Goal: Information Seeking & Learning: Find specific fact

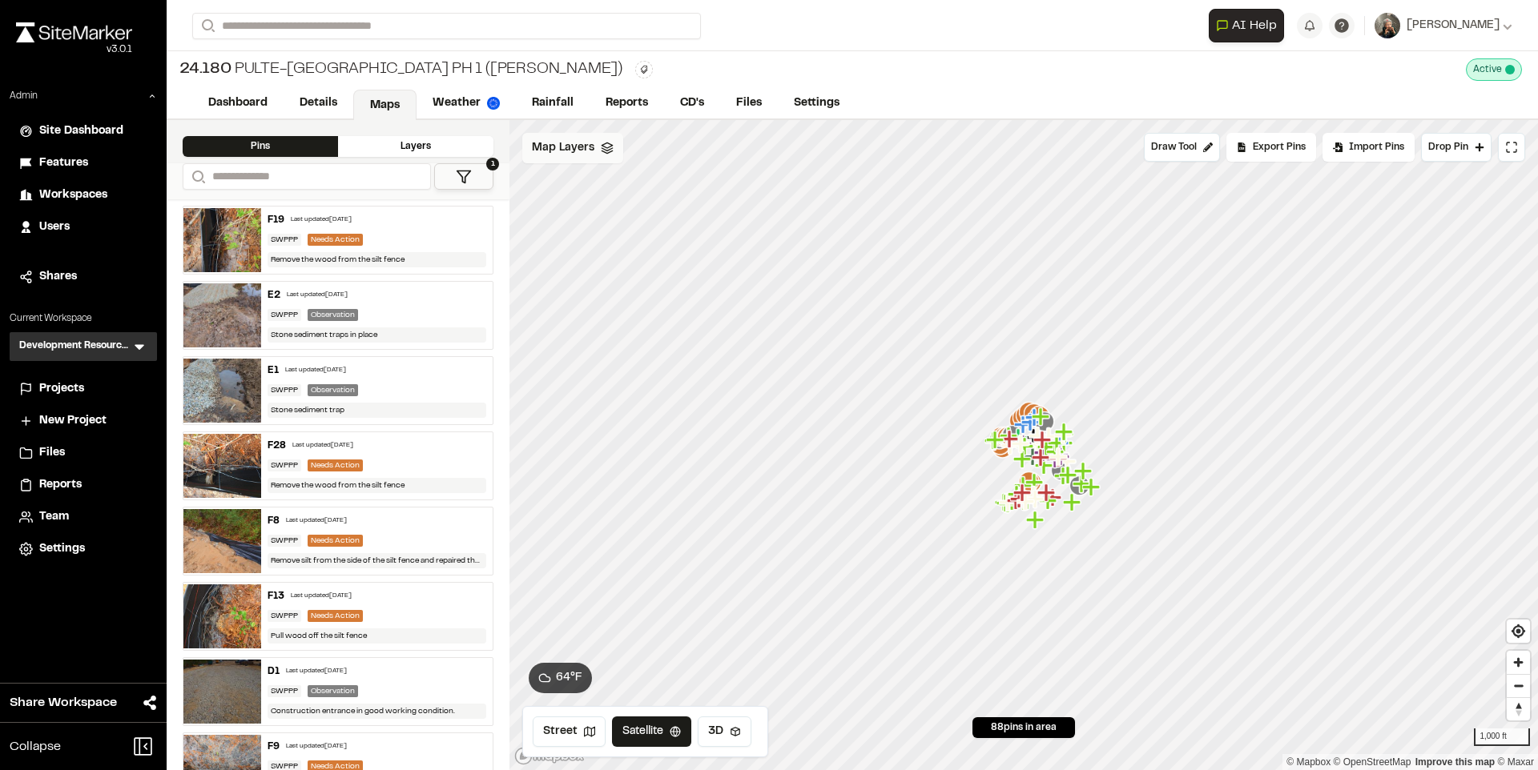
click at [561, 152] on span "Map Layers" at bounding box center [563, 148] width 62 height 18
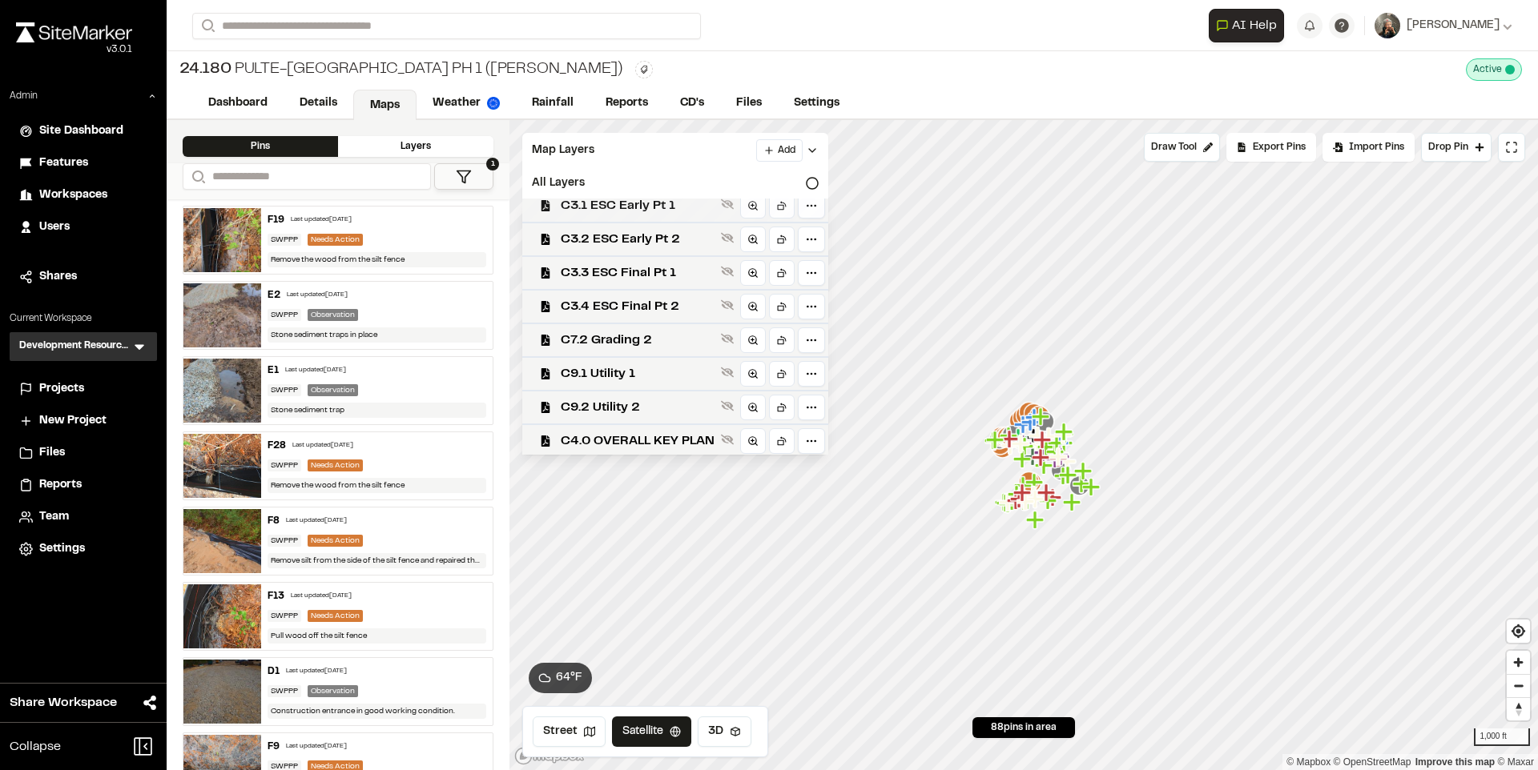
scroll to position [46, 0]
click at [670, 299] on span "C3.4 ESC Final Pt 2" at bounding box center [638, 304] width 154 height 19
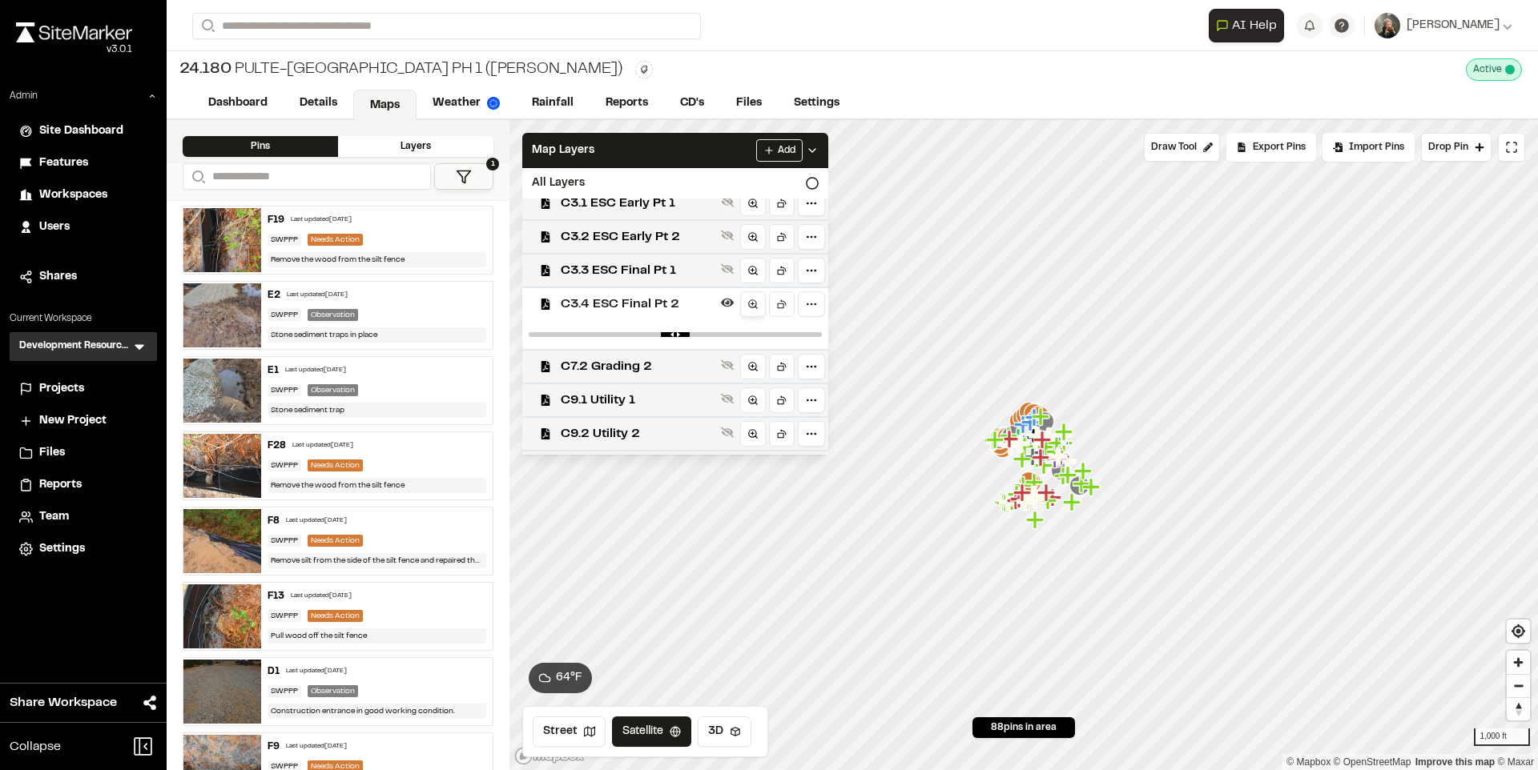
click at [756, 303] on icon at bounding box center [752, 304] width 11 height 11
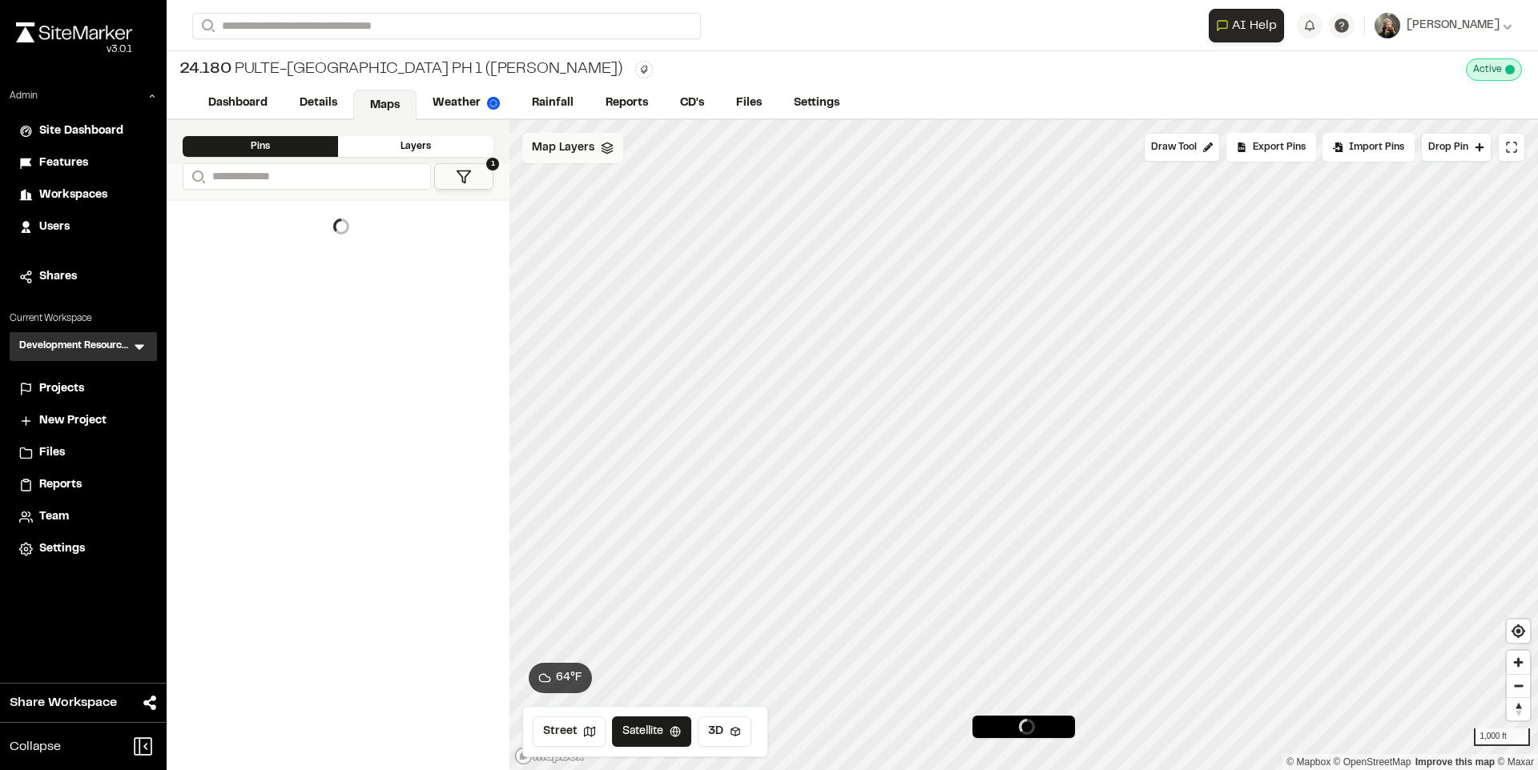
click at [566, 159] on div "Map Layers" at bounding box center [572, 148] width 101 height 30
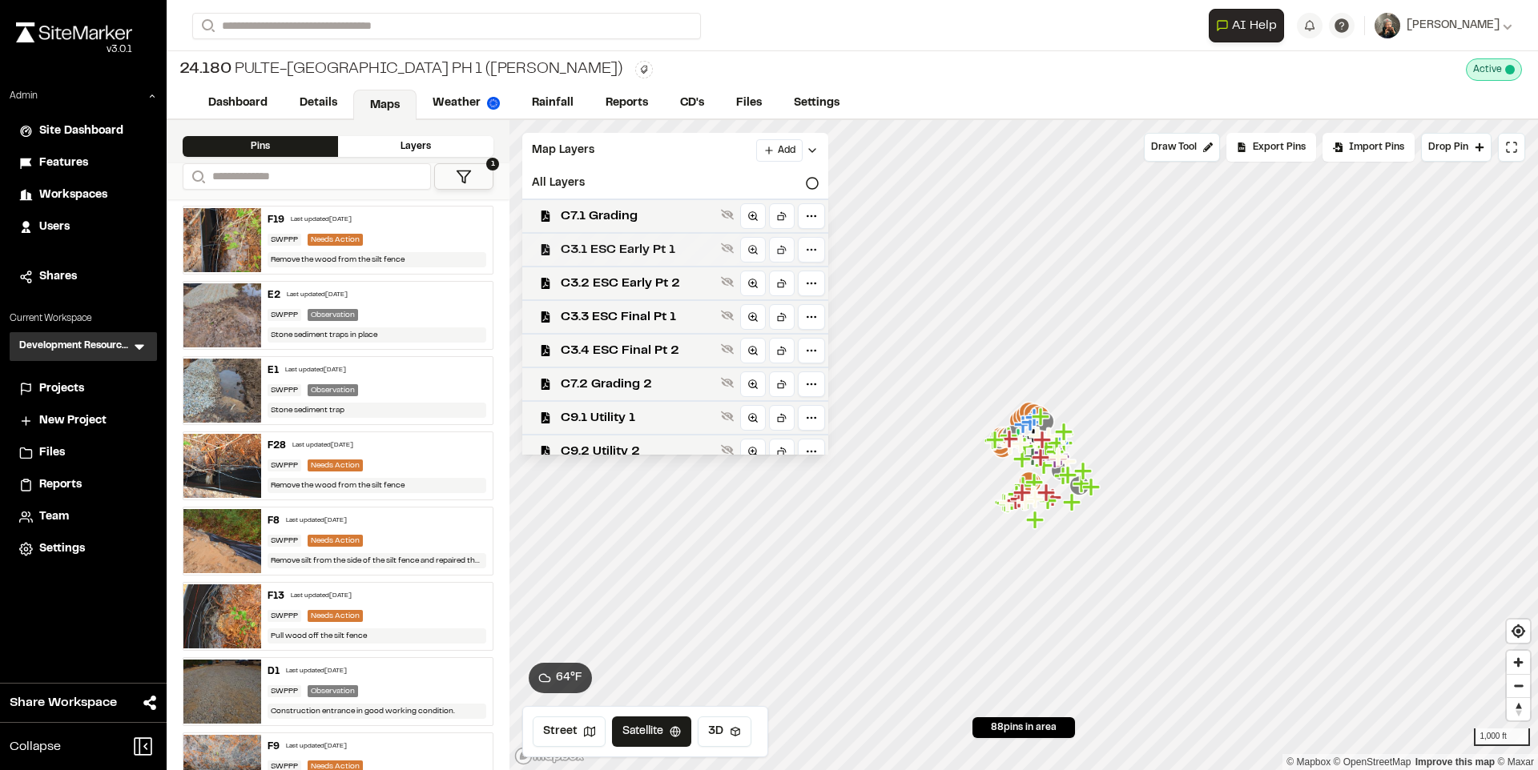
click at [661, 257] on span "C3.1 ESC Early Pt 1" at bounding box center [638, 249] width 154 height 19
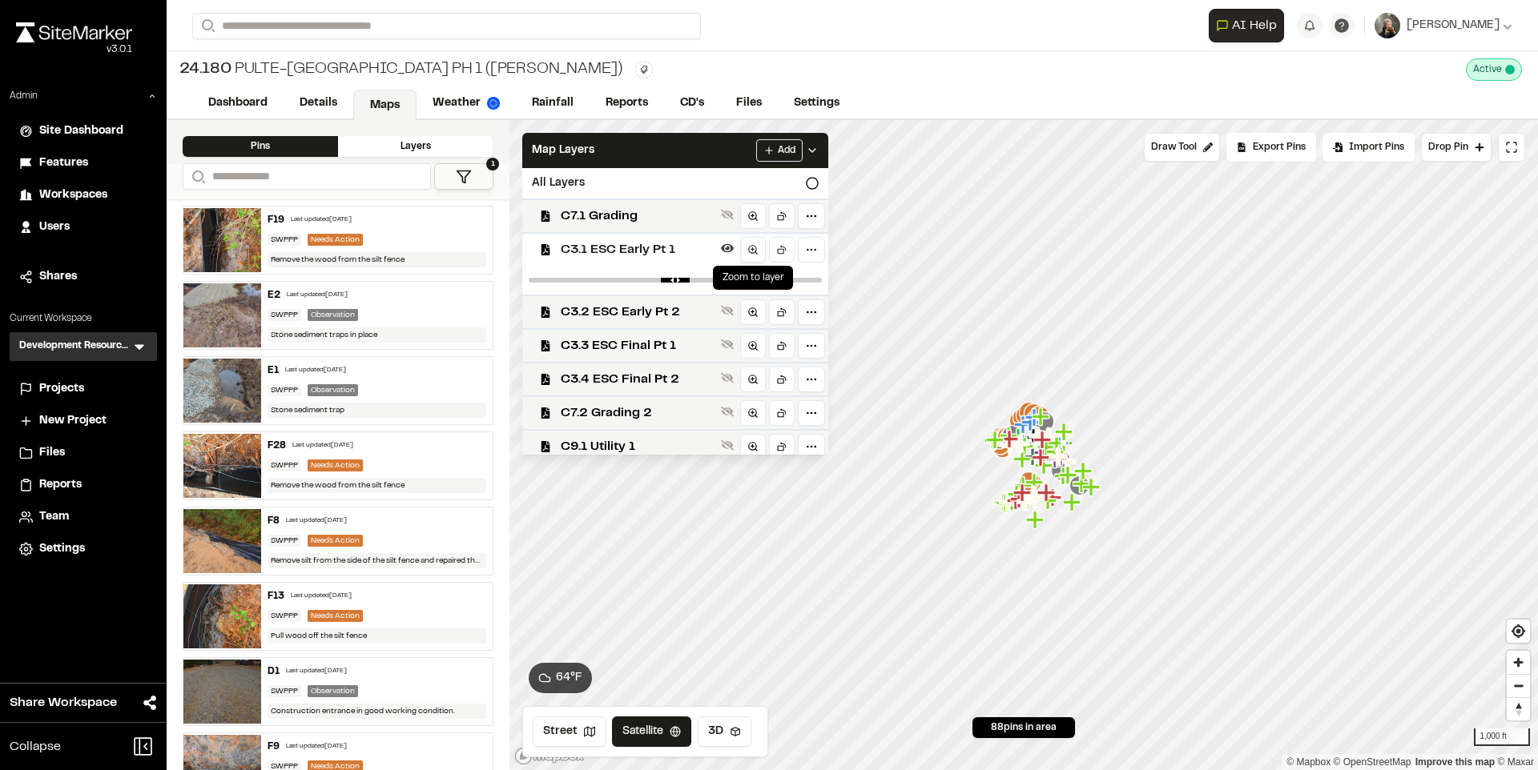
click at [756, 246] on icon at bounding box center [752, 249] width 11 height 11
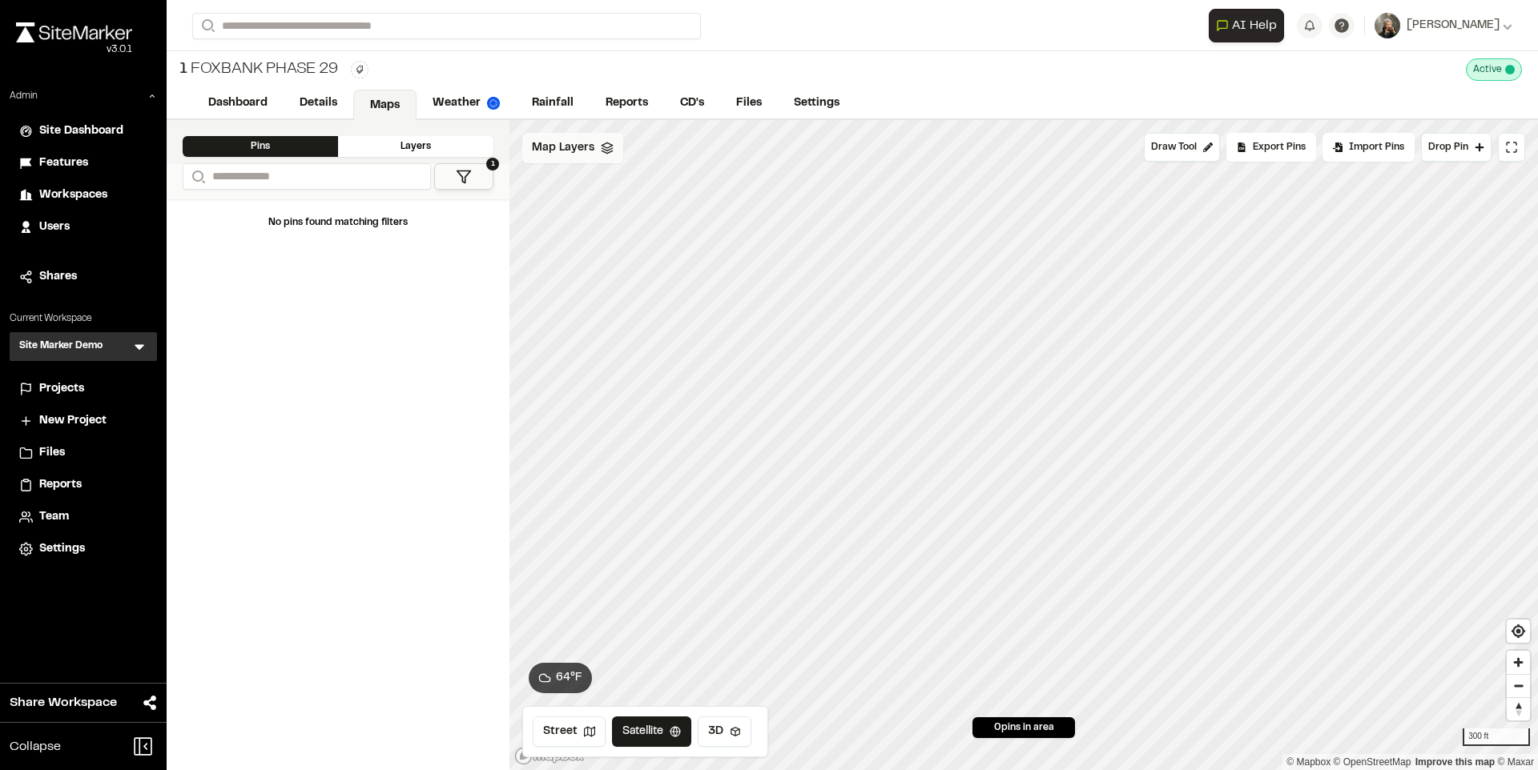
click at [595, 153] on div "Map Layers" at bounding box center [572, 148] width 101 height 30
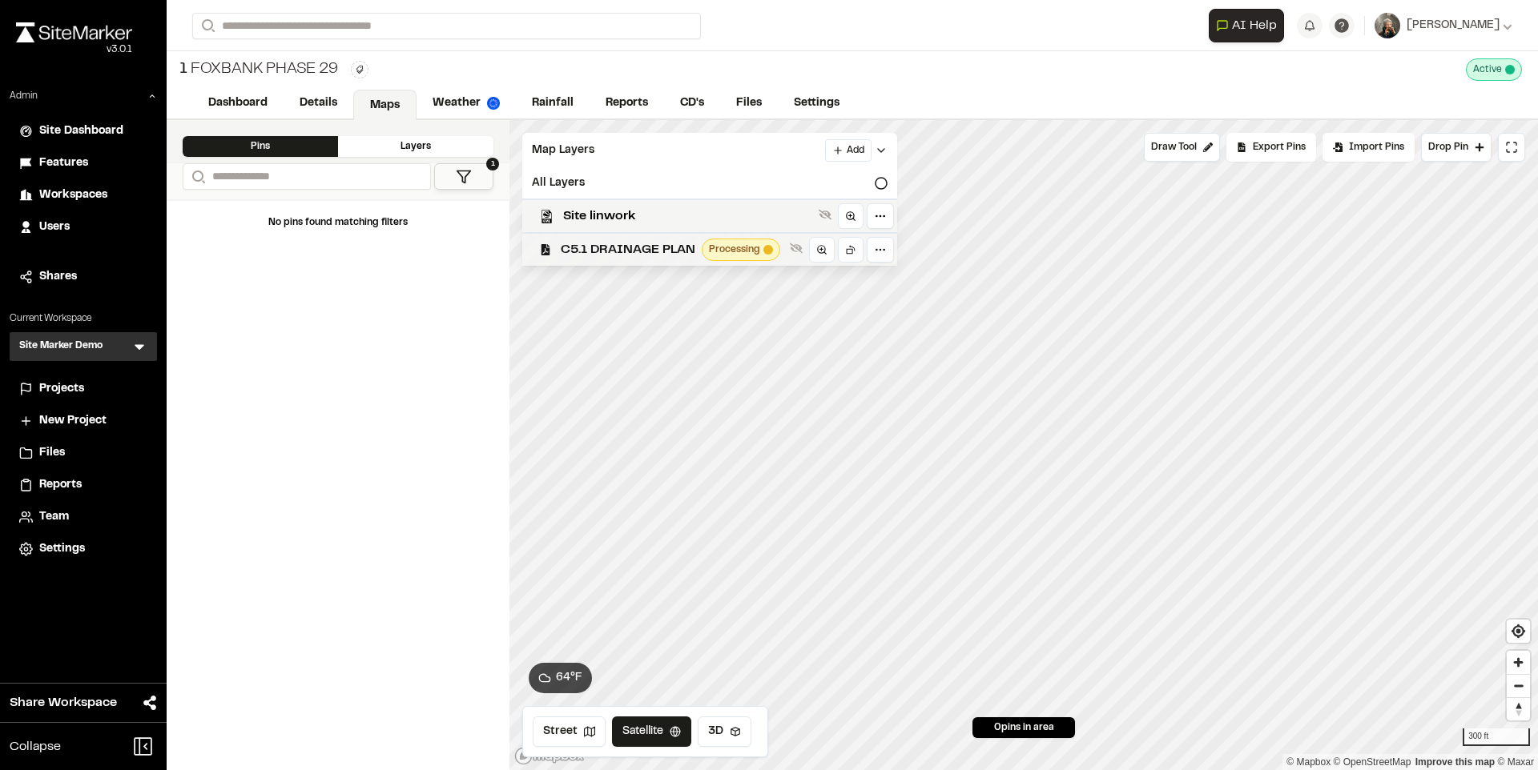
click at [626, 260] on div "C5.1 DRAINAGE PLAN Processing" at bounding box center [703, 249] width 388 height 34
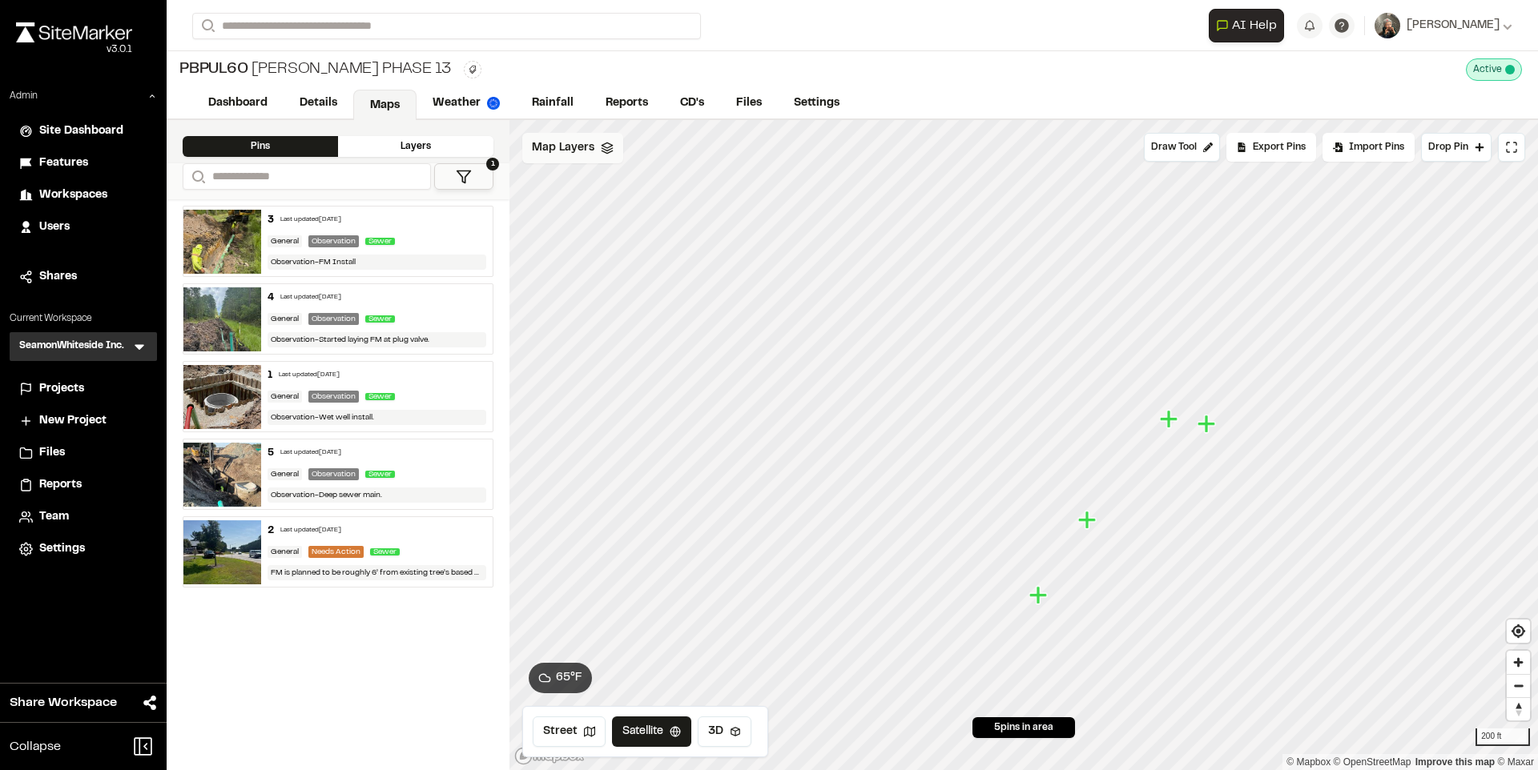
click at [581, 154] on span "Map Layers" at bounding box center [563, 148] width 62 height 18
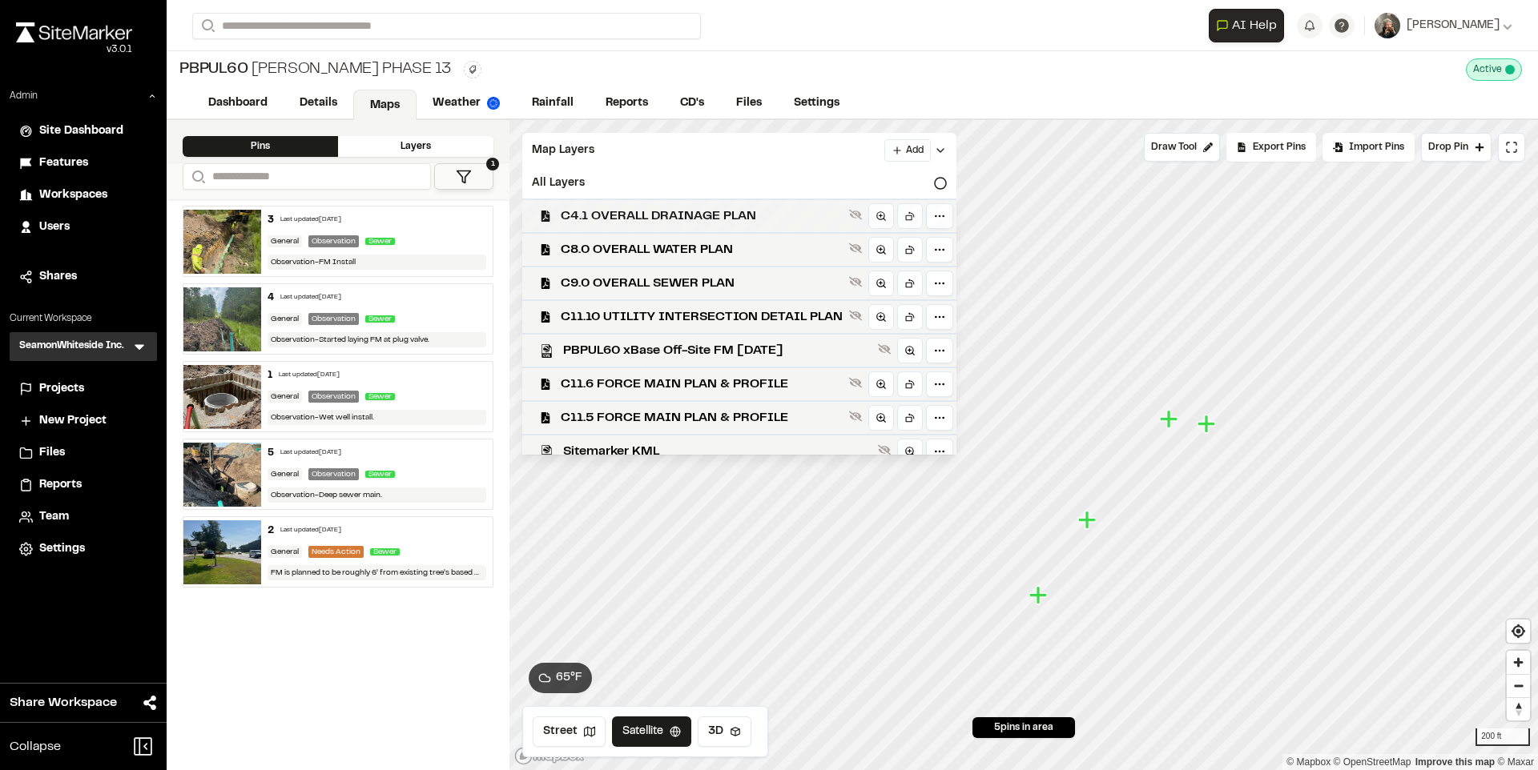
click at [718, 212] on span "C4.1 OVERALL DRAINAGE PLAN" at bounding box center [702, 216] width 282 height 19
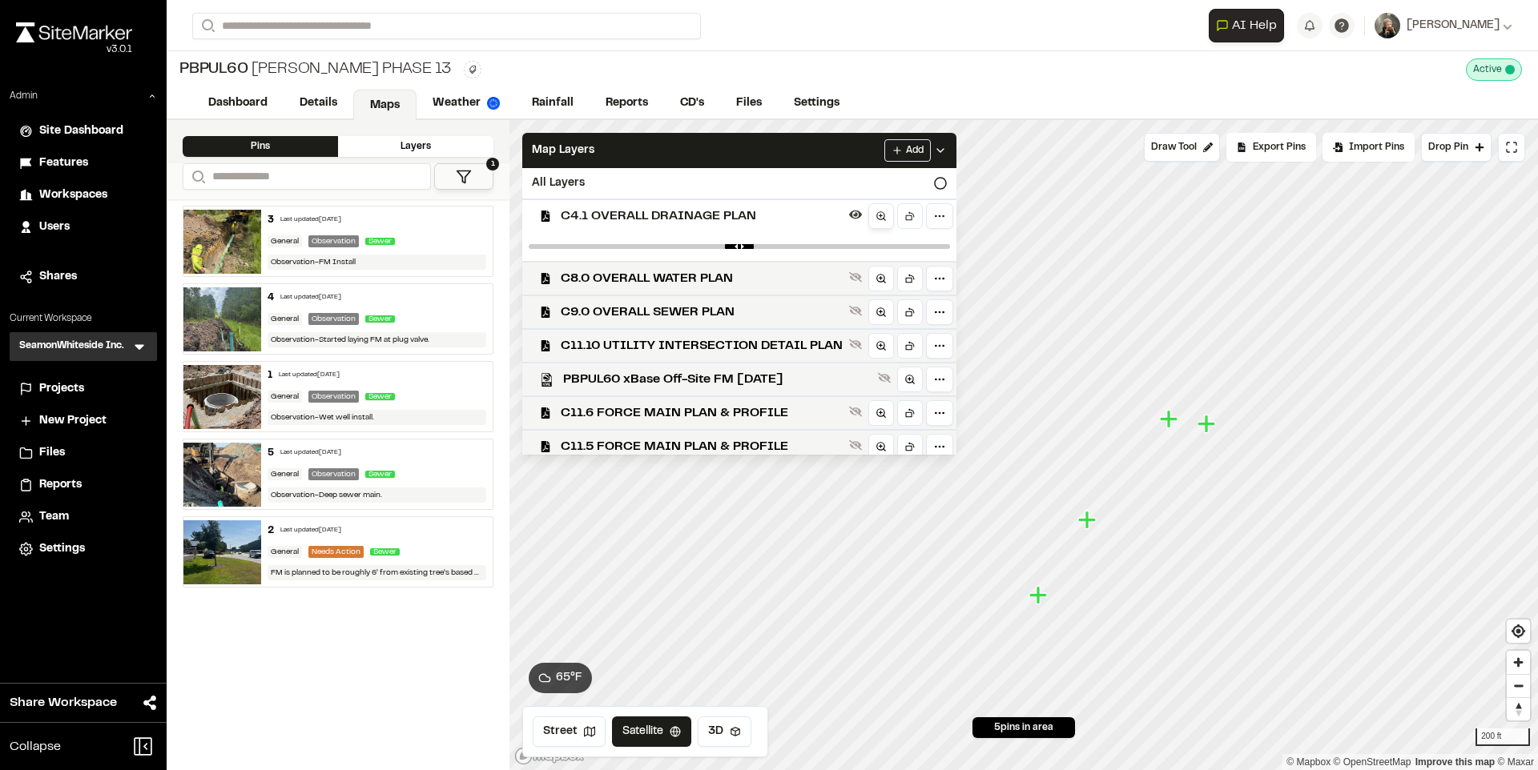
click at [883, 215] on circle at bounding box center [880, 215] width 7 height 7
click at [111, 163] on div "Features" at bounding box center [93, 164] width 108 height 18
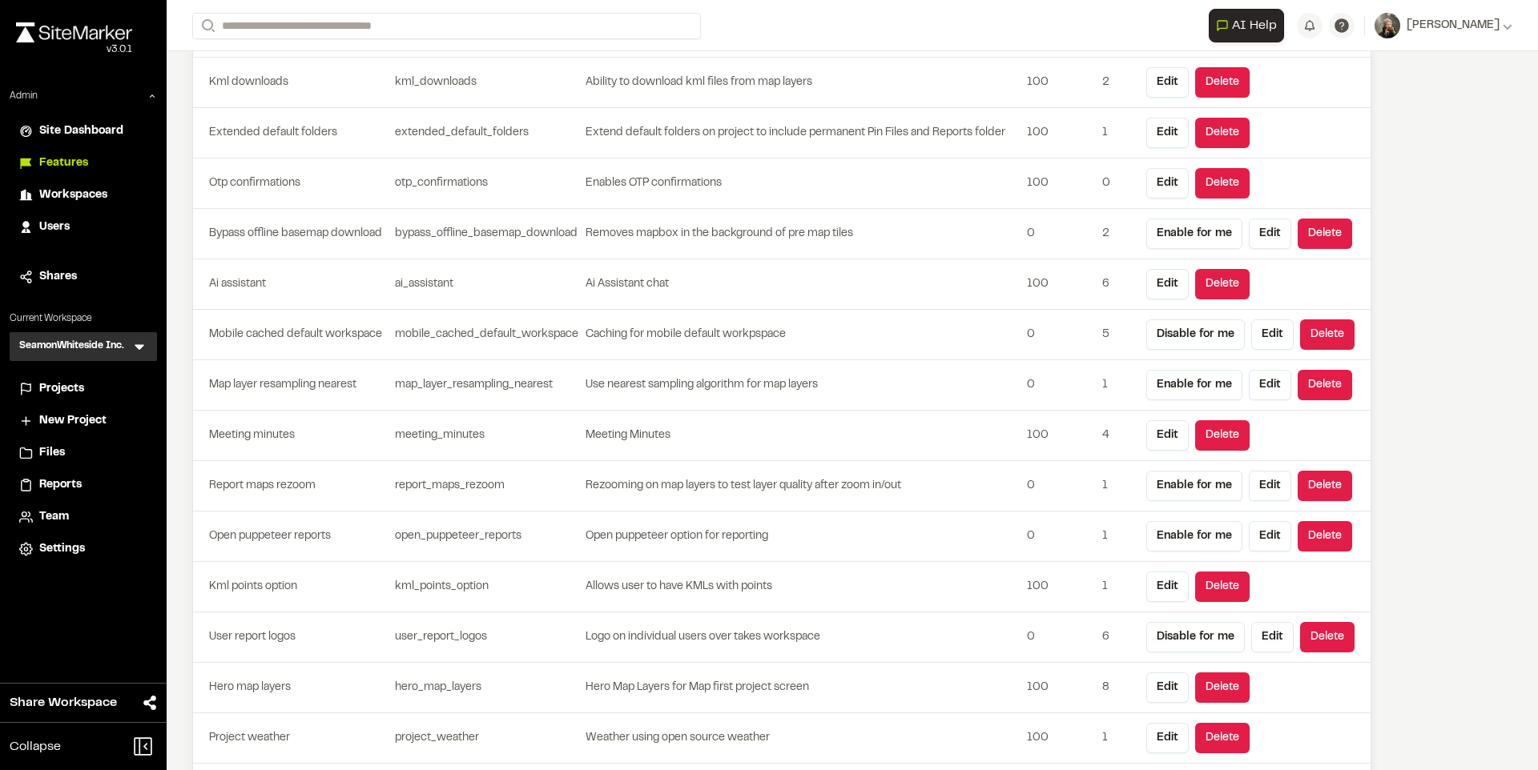
scroll to position [4646, 0]
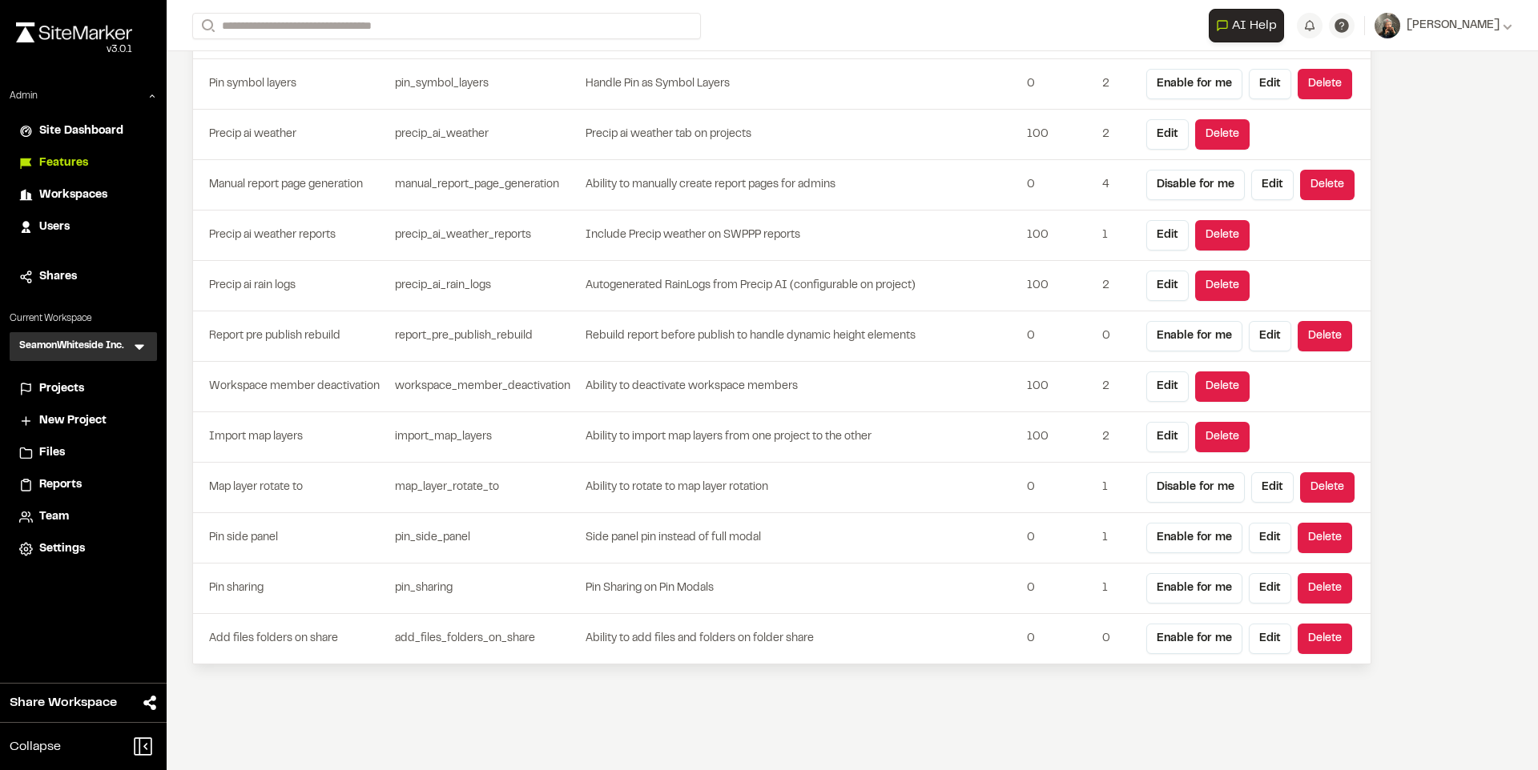
click at [516, 453] on td "import_map_layers" at bounding box center [486, 437] width 196 height 50
click at [481, 483] on td "map_layer_rotate_to" at bounding box center [486, 488] width 196 height 50
copy td "map_layer_rotate_to"
